Goal: Transaction & Acquisition: Purchase product/service

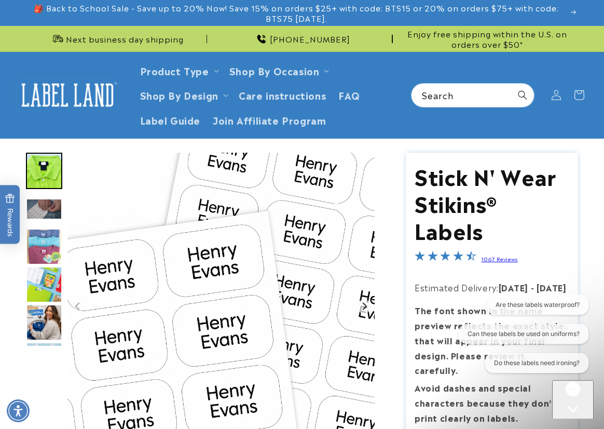
click at [581, 422] on div "Open gorgias live chat" at bounding box center [572, 428] width 33 height 13
